Goal: Task Accomplishment & Management: Use online tool/utility

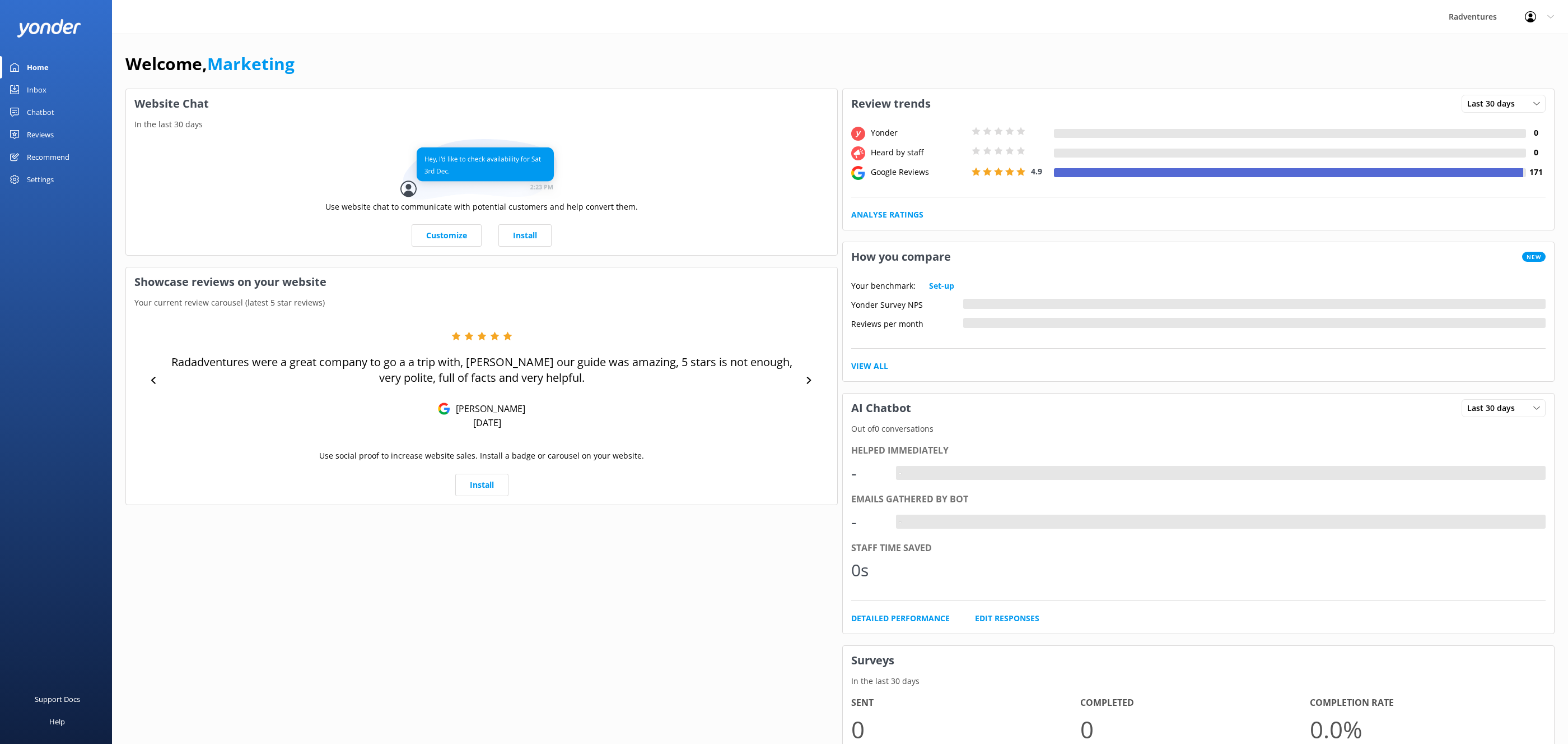
click at [46, 62] on div "Home" at bounding box center [38, 67] width 22 height 23
click at [47, 178] on div "Settings" at bounding box center [41, 179] width 27 height 23
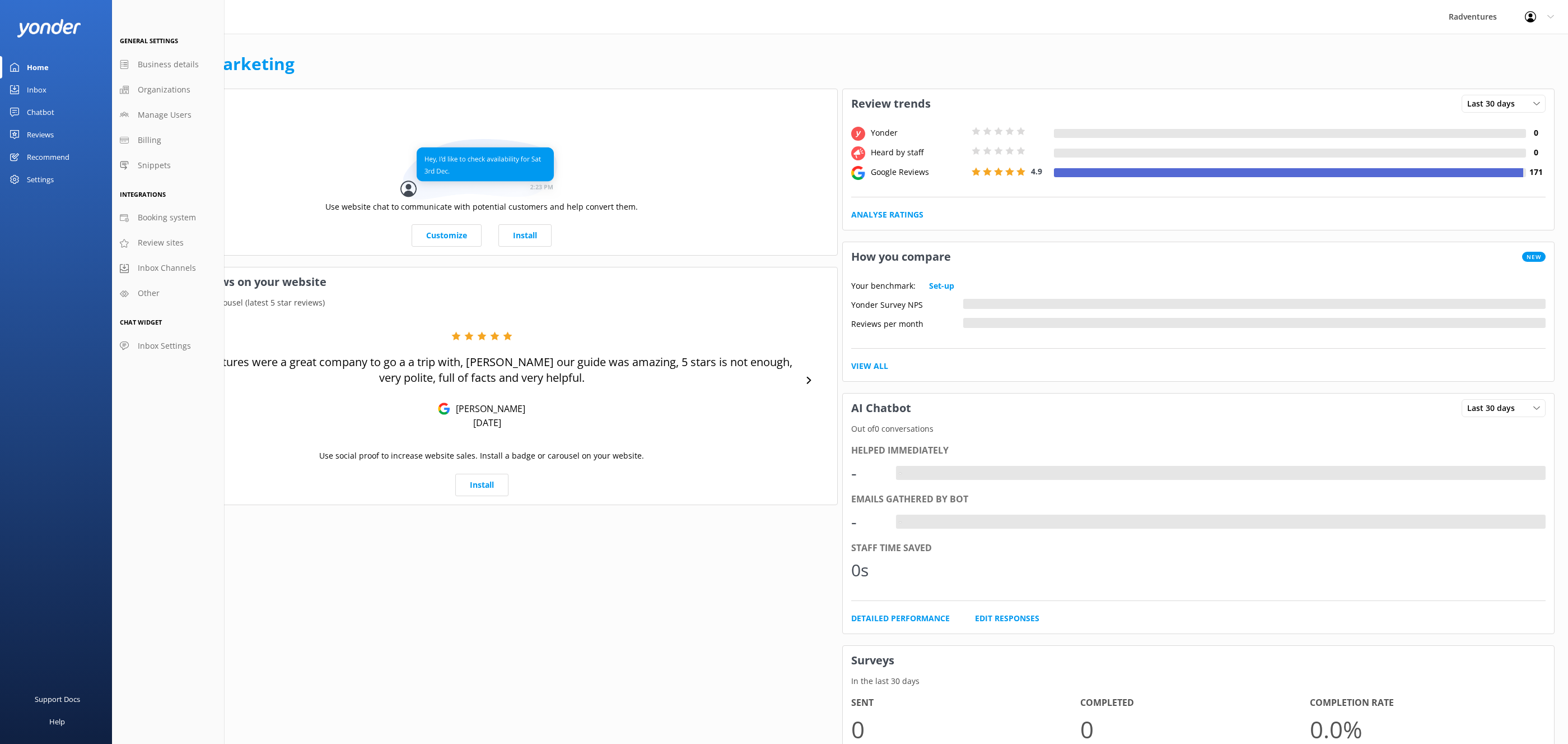
click at [35, 136] on div "Reviews" at bounding box center [41, 134] width 27 height 23
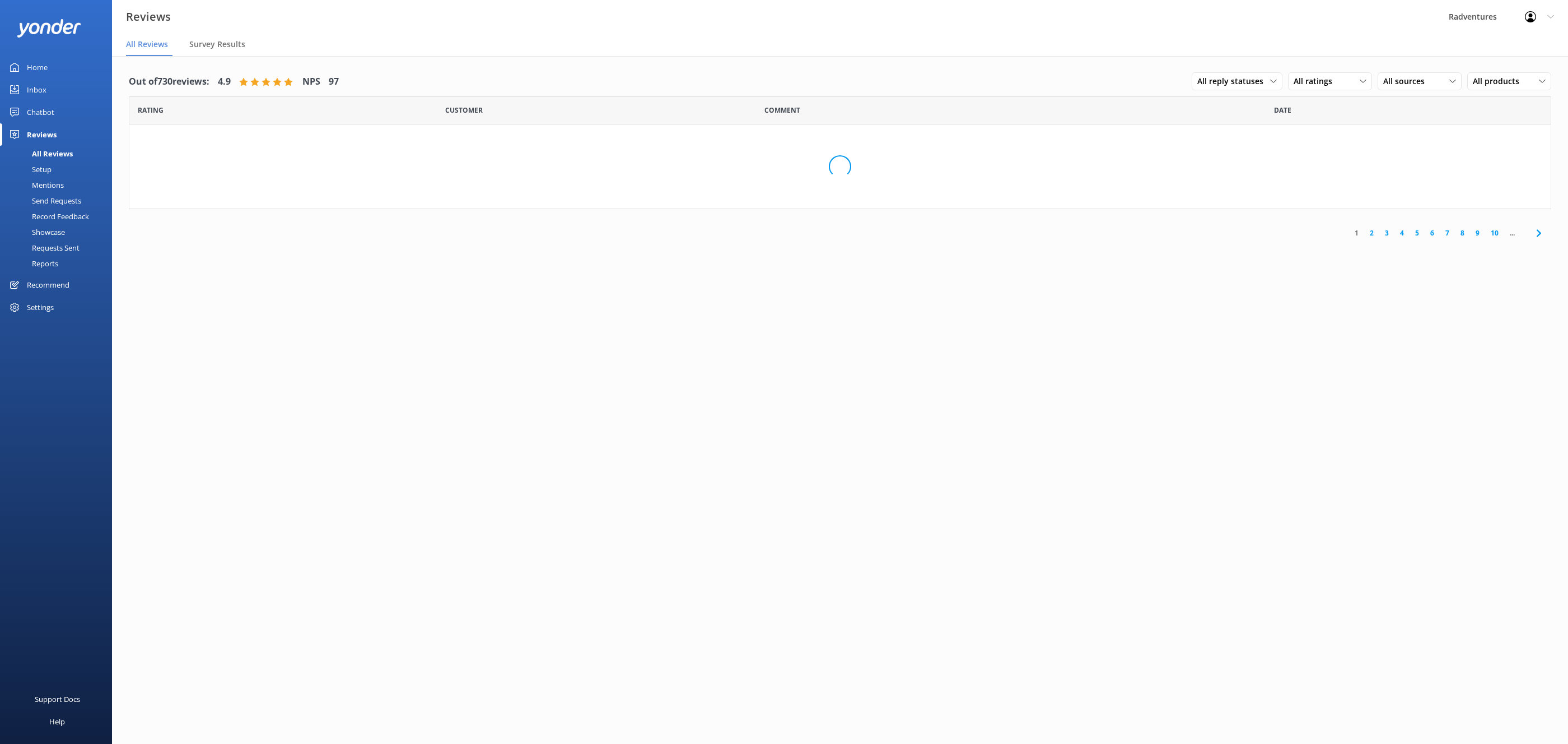
click at [51, 168] on div "Setup" at bounding box center [28, 168] width 45 height 15
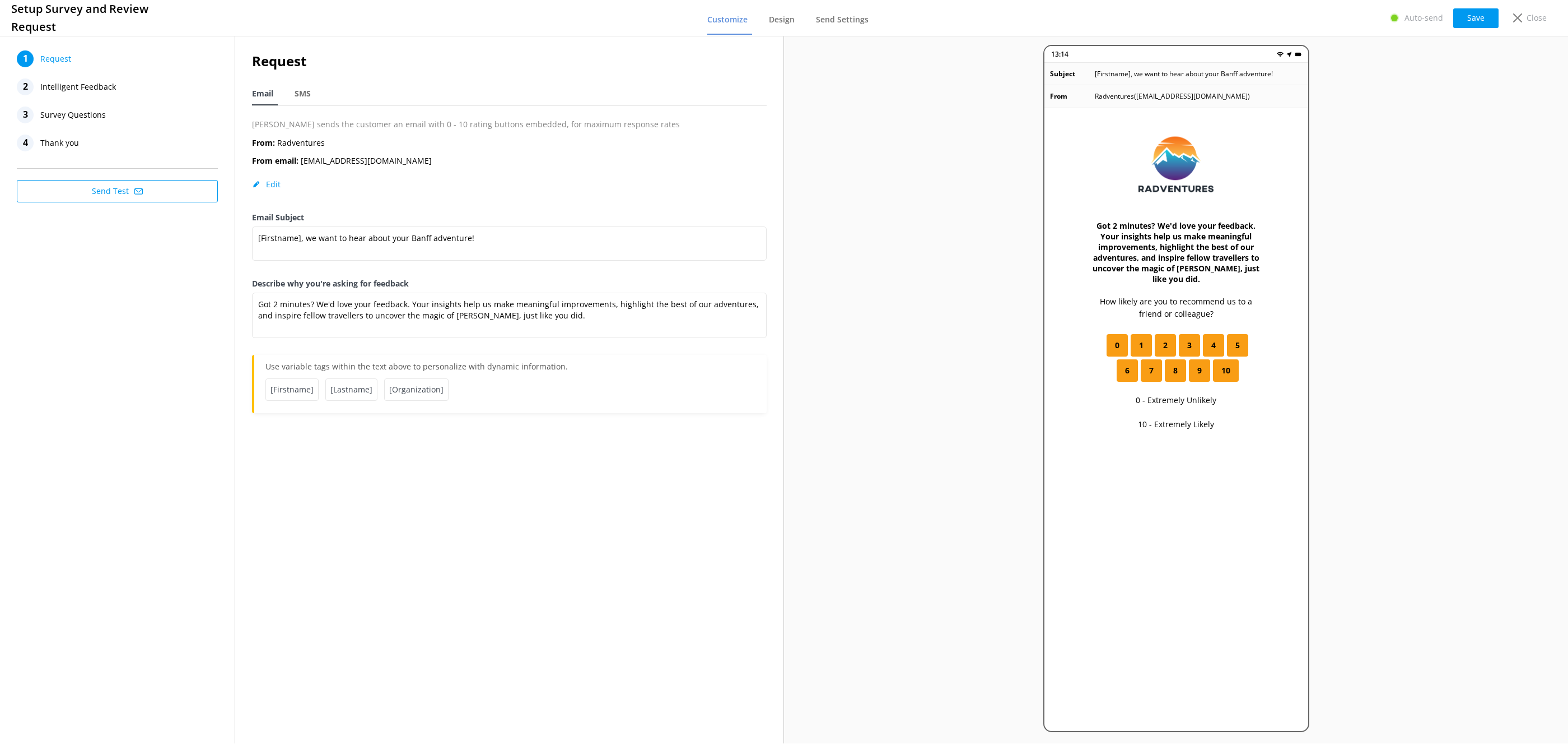
drag, startPoint x: 75, startPoint y: 90, endPoint x: 78, endPoint y: 97, distance: 7.6
click at [75, 90] on span "Intelligent Feedback" at bounding box center [77, 87] width 76 height 16
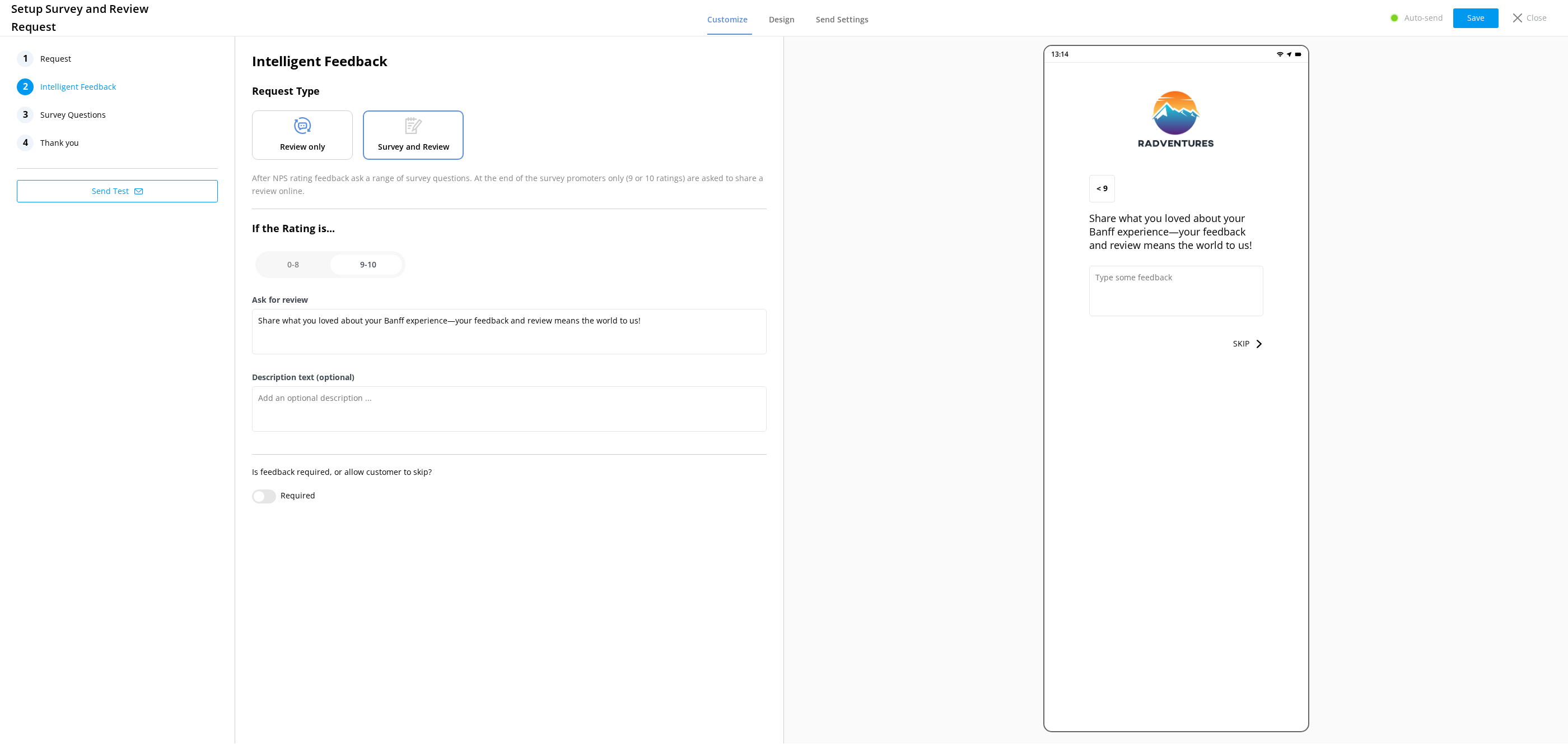
click at [82, 113] on span "Survey Questions" at bounding box center [73, 115] width 66 height 16
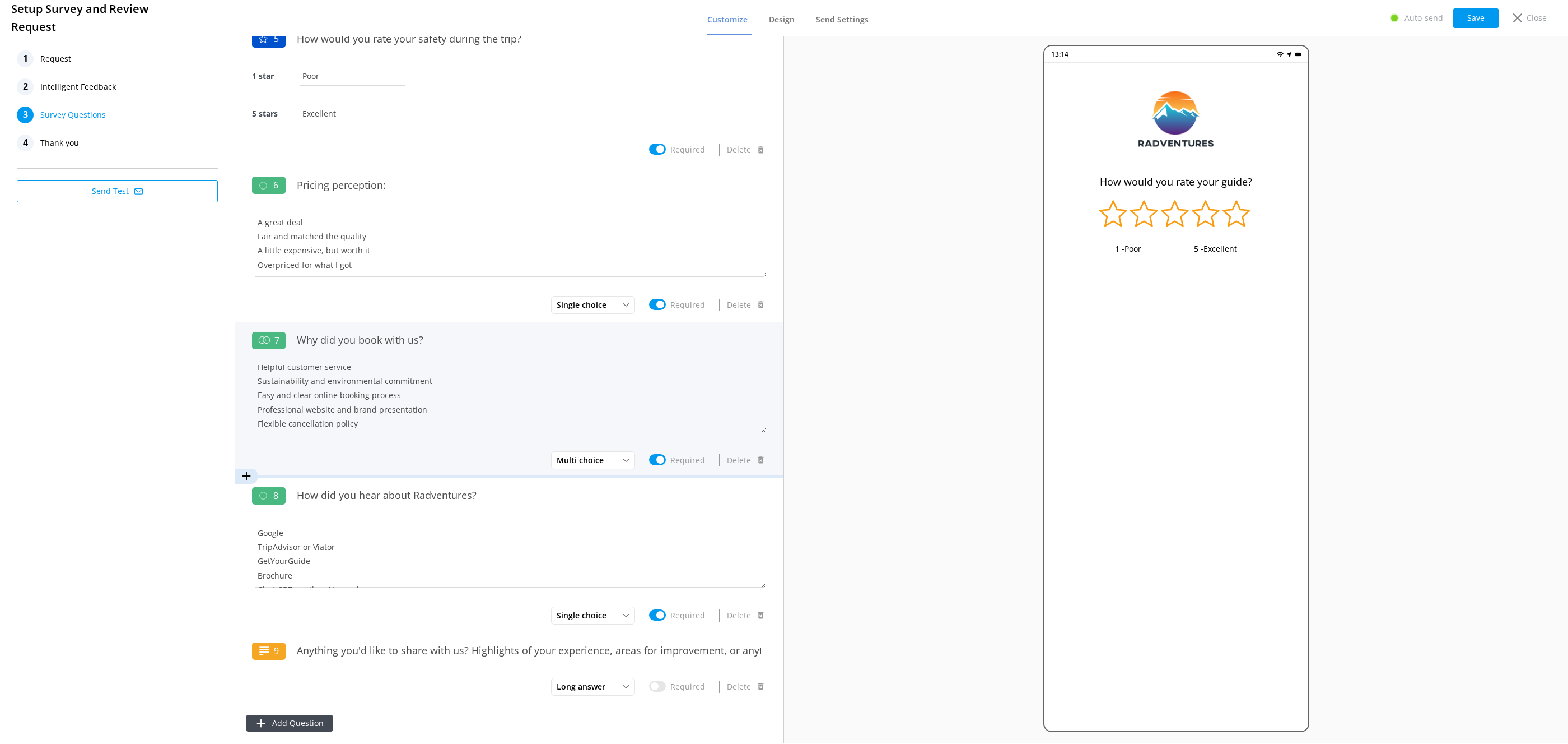
scroll to position [80, 0]
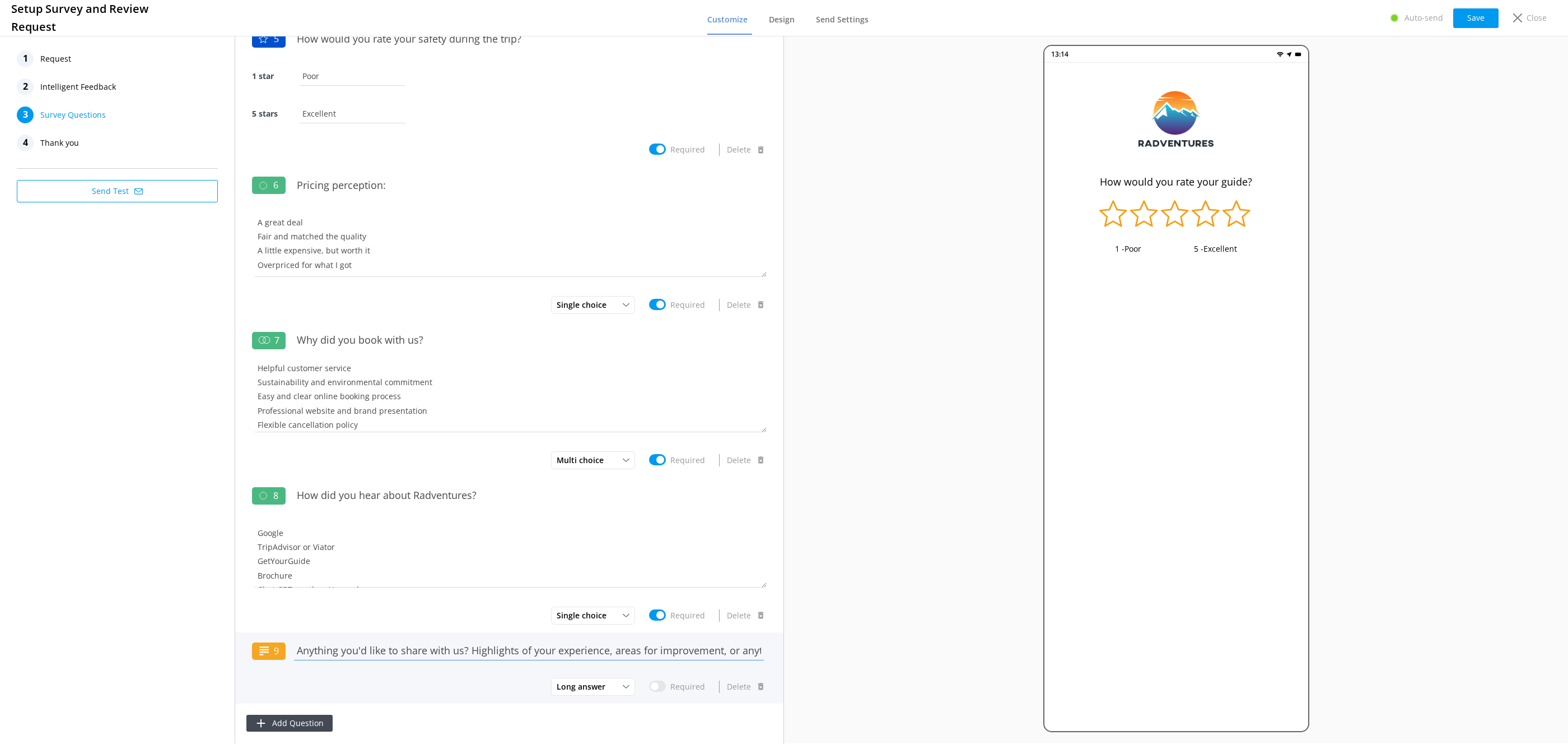
click at [500, 657] on input "Anything you'd like to share with us? Highlights of your experience, areas for …" at bounding box center [529, 650] width 476 height 25
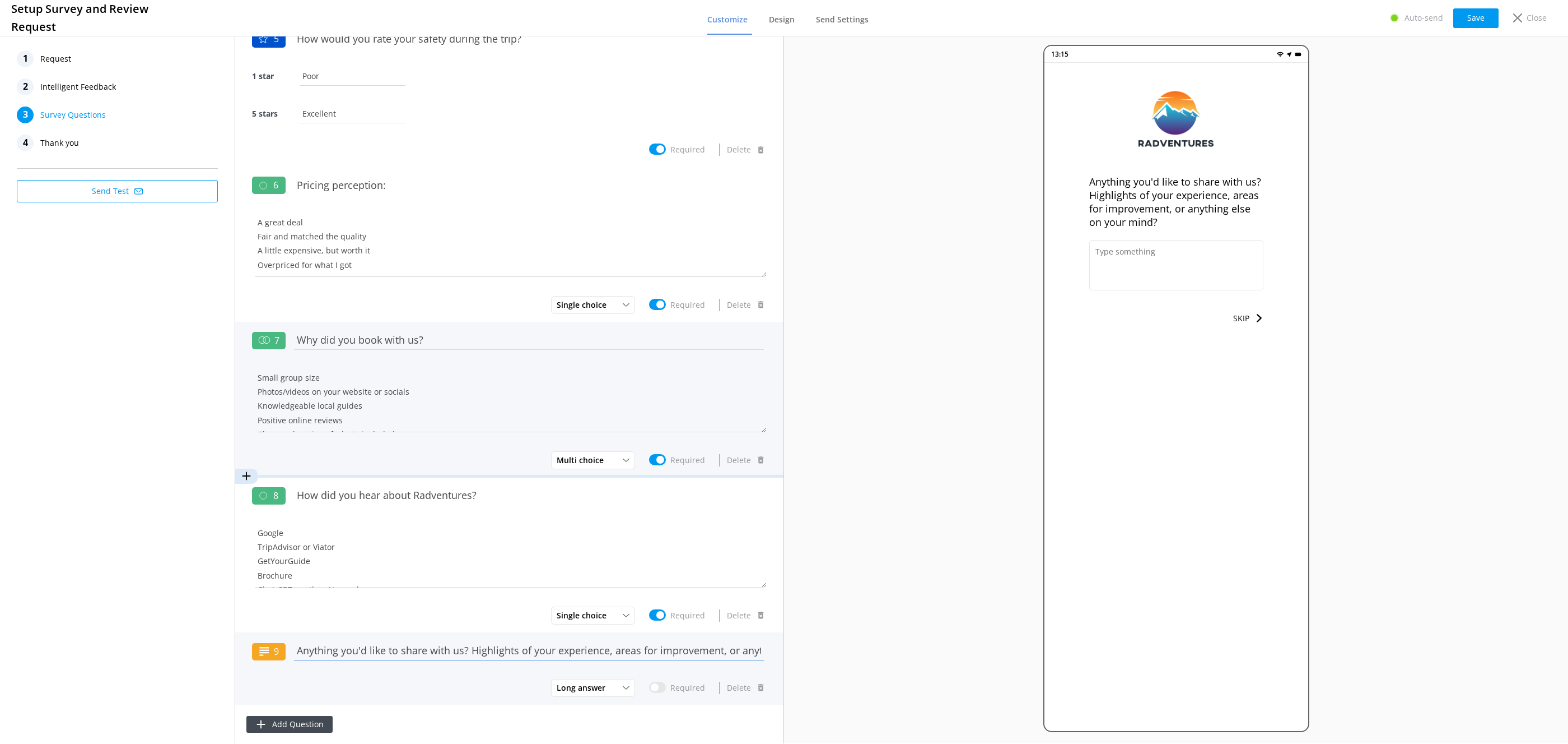
scroll to position [0, 0]
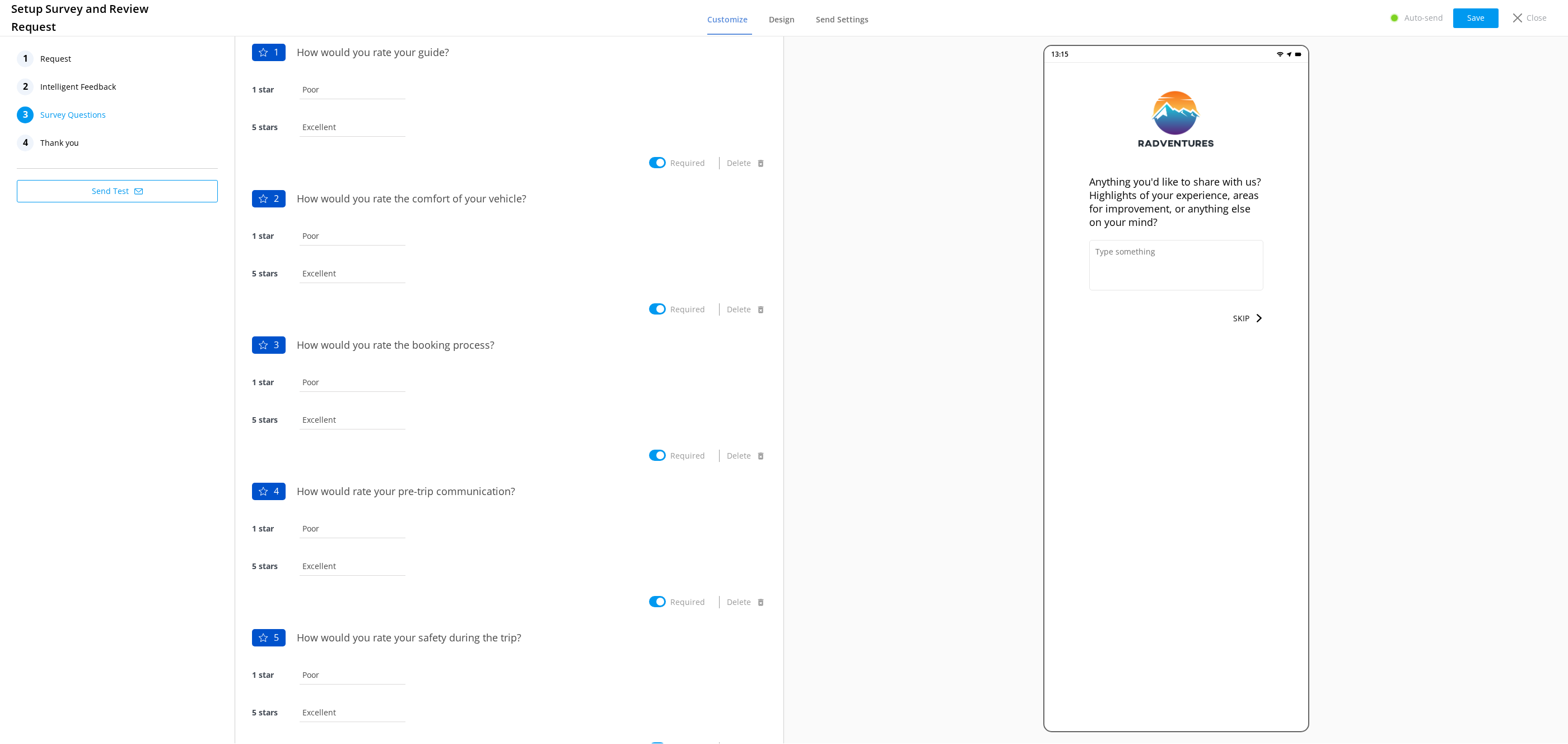
click at [96, 191] on button "Send Test" at bounding box center [116, 191] width 201 height 23
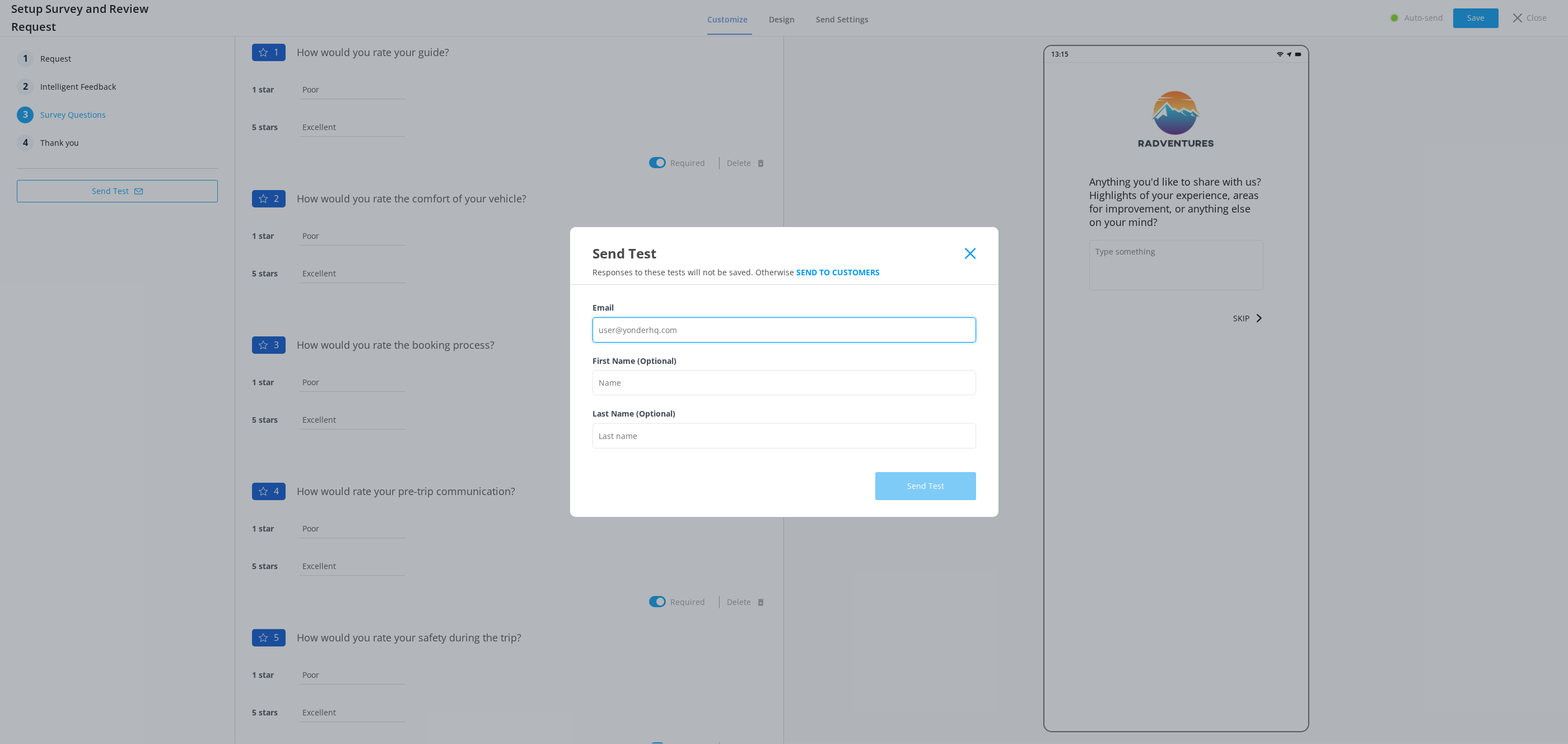
click at [667, 332] on input "Email" at bounding box center [784, 330] width 384 height 25
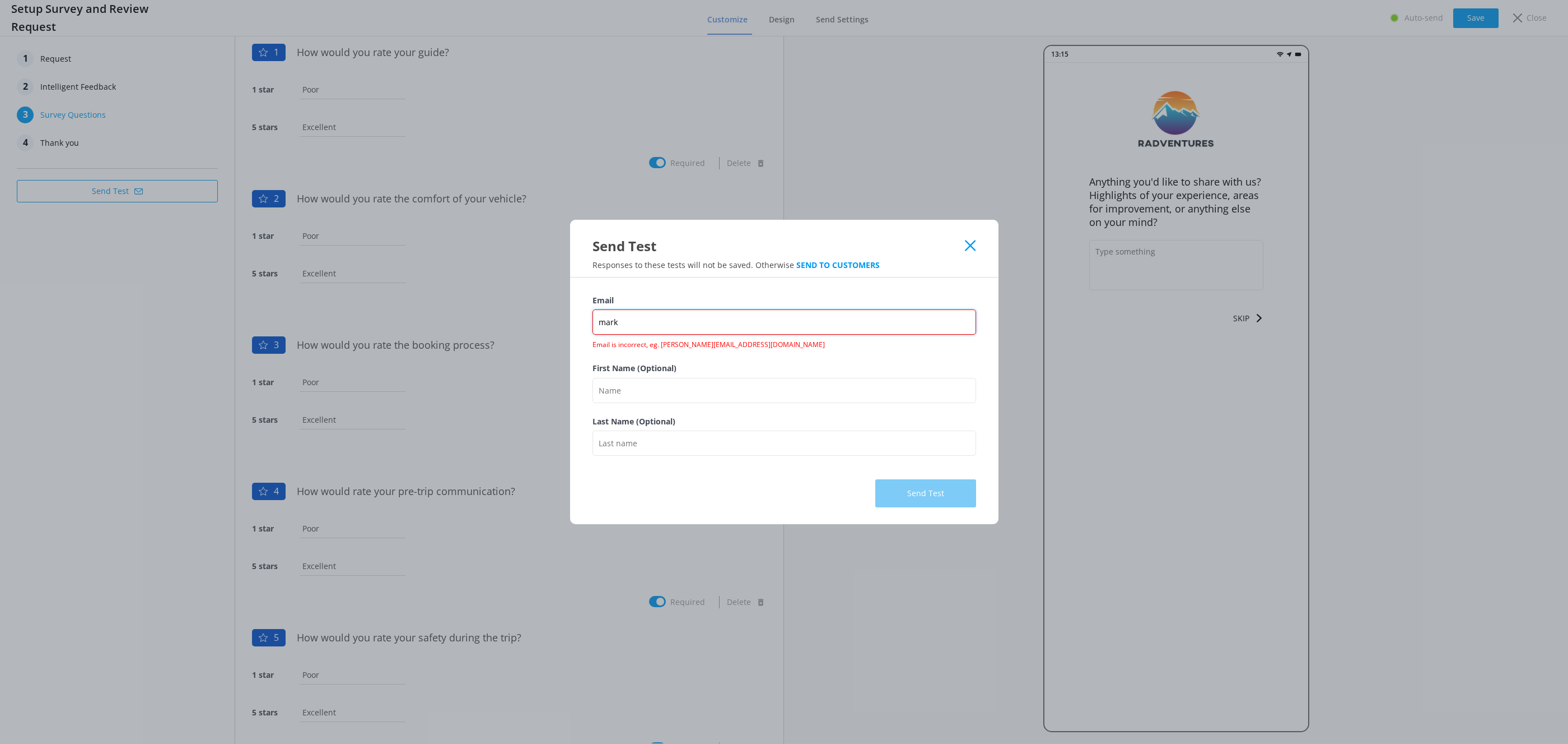
type input "[EMAIL_ADDRESS][DOMAIN_NAME]"
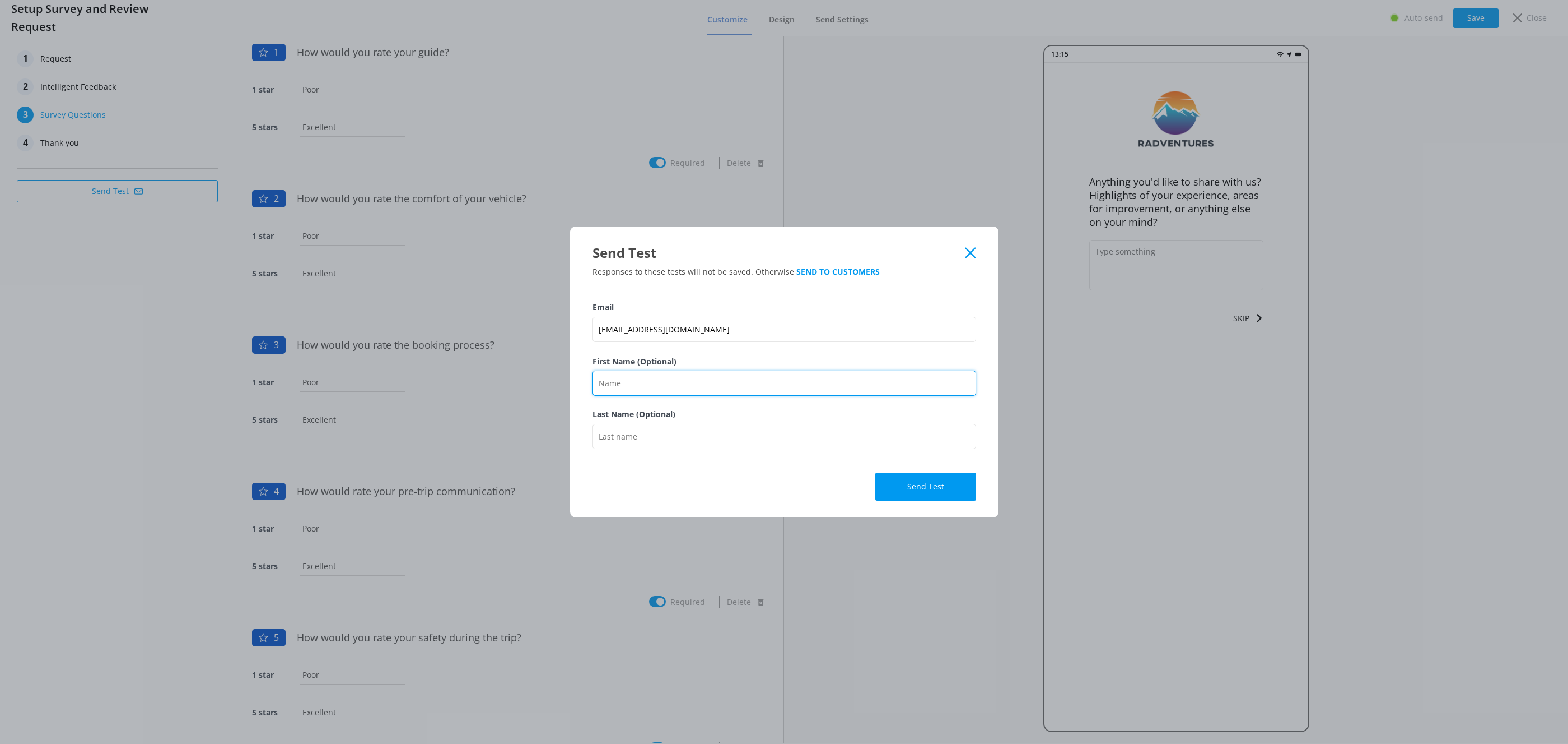
click at [690, 390] on input "First Name (Optional)" at bounding box center [784, 383] width 384 height 25
type input "[PERSON_NAME]"
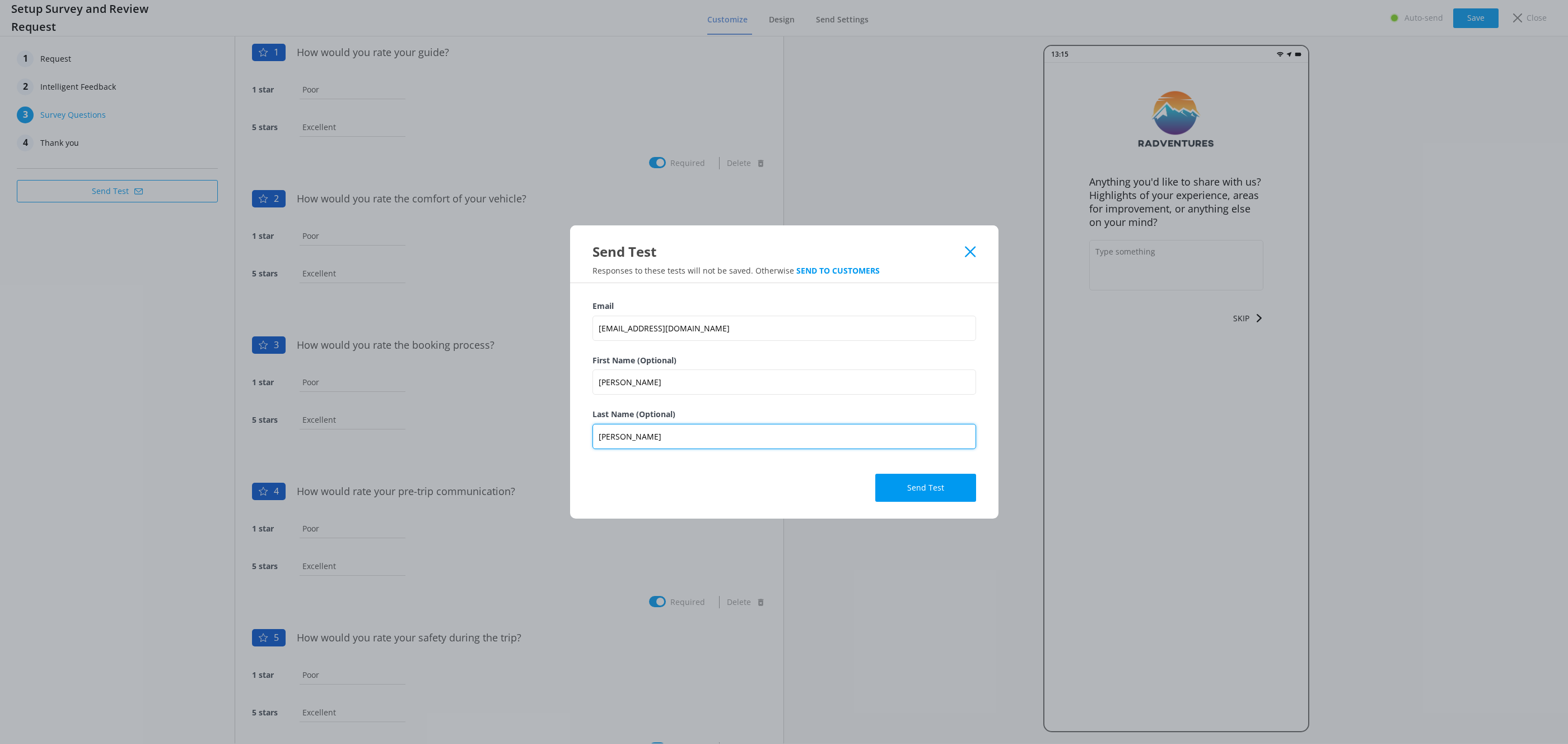
drag, startPoint x: 722, startPoint y: 436, endPoint x: 548, endPoint y: 429, distance: 174.1
click at [547, 431] on div "Send Test Responses to these tests will not be saved. Otherwise SEND TO CUSTOME…" at bounding box center [784, 372] width 1568 height 744
click at [931, 498] on button "Send Test" at bounding box center [926, 487] width 101 height 28
